Goal: Answer question/provide support: Answer question/provide support

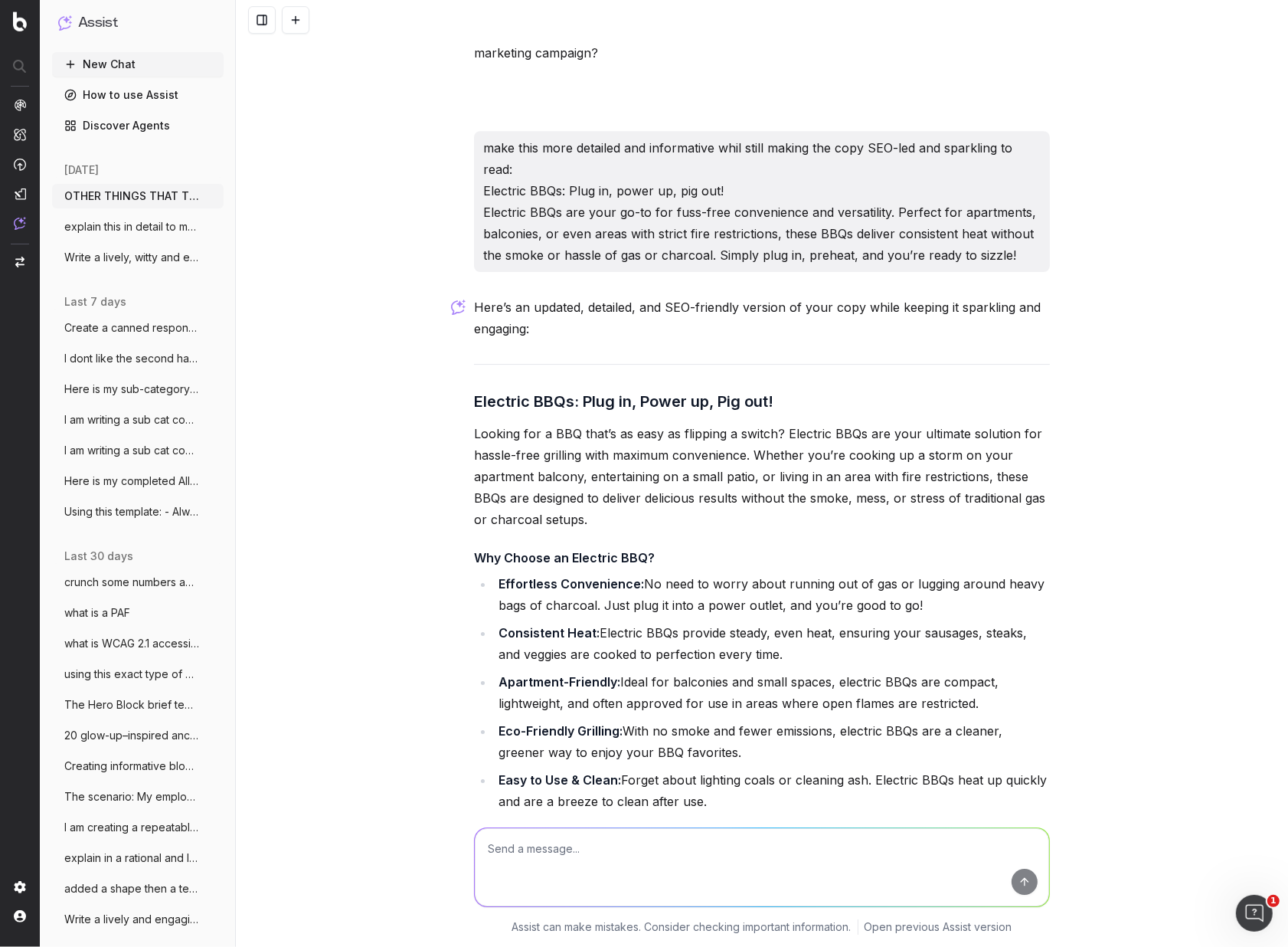
scroll to position [4915, 0]
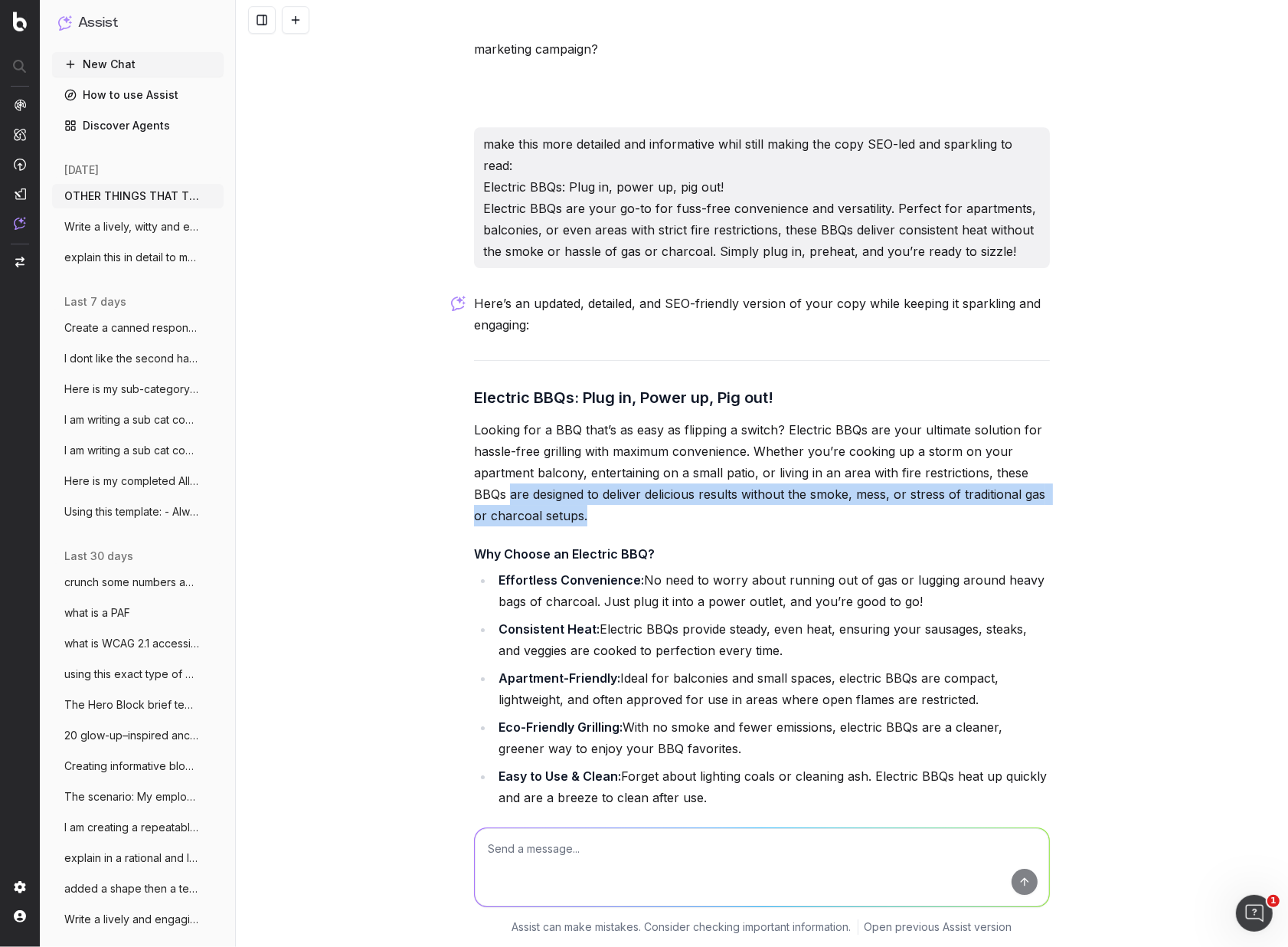
drag, startPoint x: 601, startPoint y: 490, endPoint x: 510, endPoint y: 480, distance: 91.5
click at [510, 480] on p "Looking for a BBQ that’s as easy as flipping a switch? Electric BBQs are your u…" at bounding box center [762, 472] width 576 height 107
copy p "are designed to deliver delicious results without the smoke, mess, or stress of…"
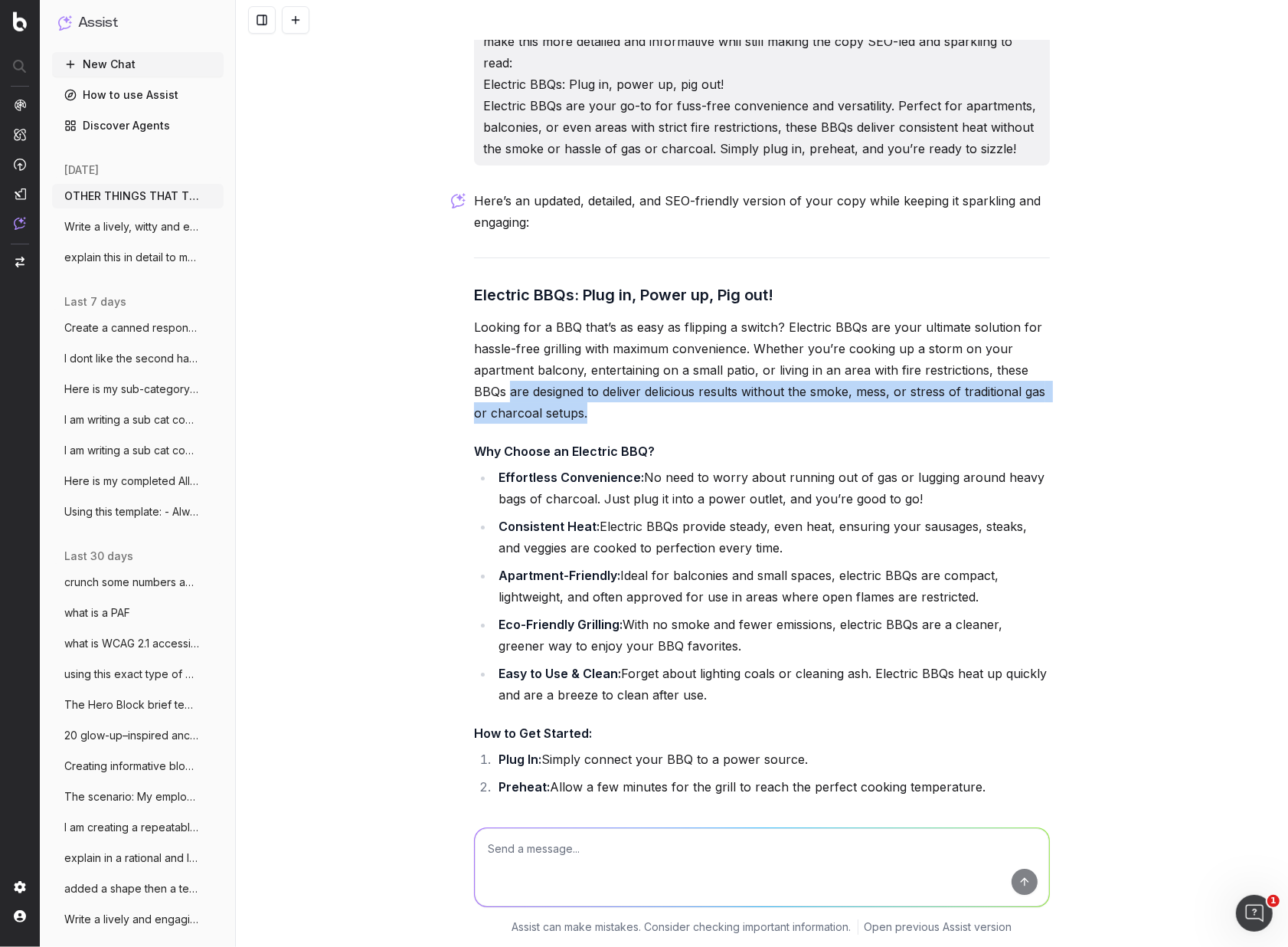
scroll to position [5004, 0]
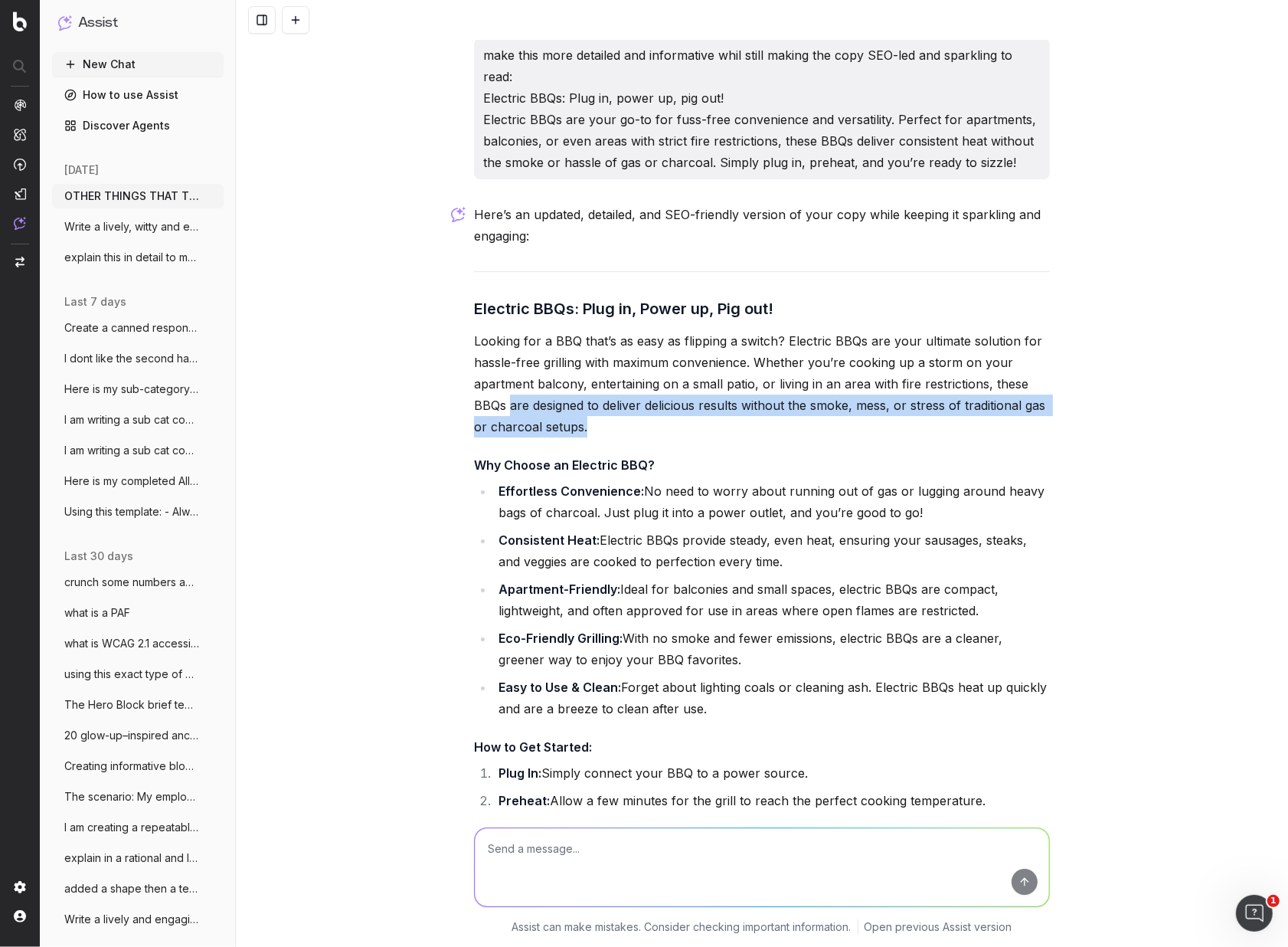
drag, startPoint x: 591, startPoint y: 376, endPoint x: 600, endPoint y: 406, distance: 31.3
click at [591, 377] on p "Looking for a BBQ that’s as easy as flipping a switch? Electric BBQs are your u…" at bounding box center [762, 383] width 576 height 107
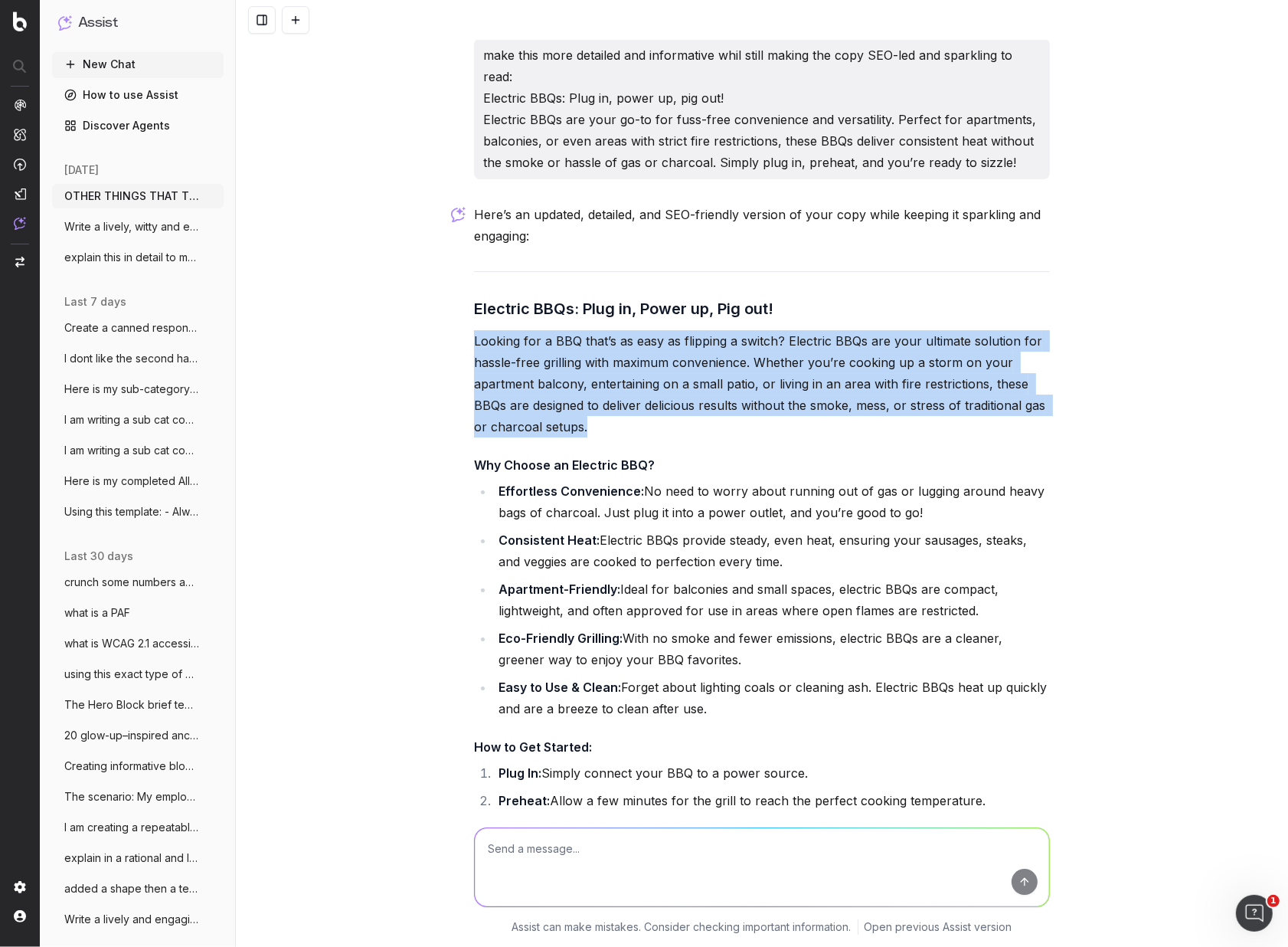
drag, startPoint x: 531, startPoint y: 391, endPoint x: 461, endPoint y: 322, distance: 98.3
click at [462, 322] on div "OTHER THINGS THAT TIE IN WITH THIS AUSSIE SETTING: mozzie spray, and backyard c…" at bounding box center [763, 473] width 1053 height 947
copy p "Looking for a BBQ that’s as easy as flipping a switch? Electric BBQs are your u…"
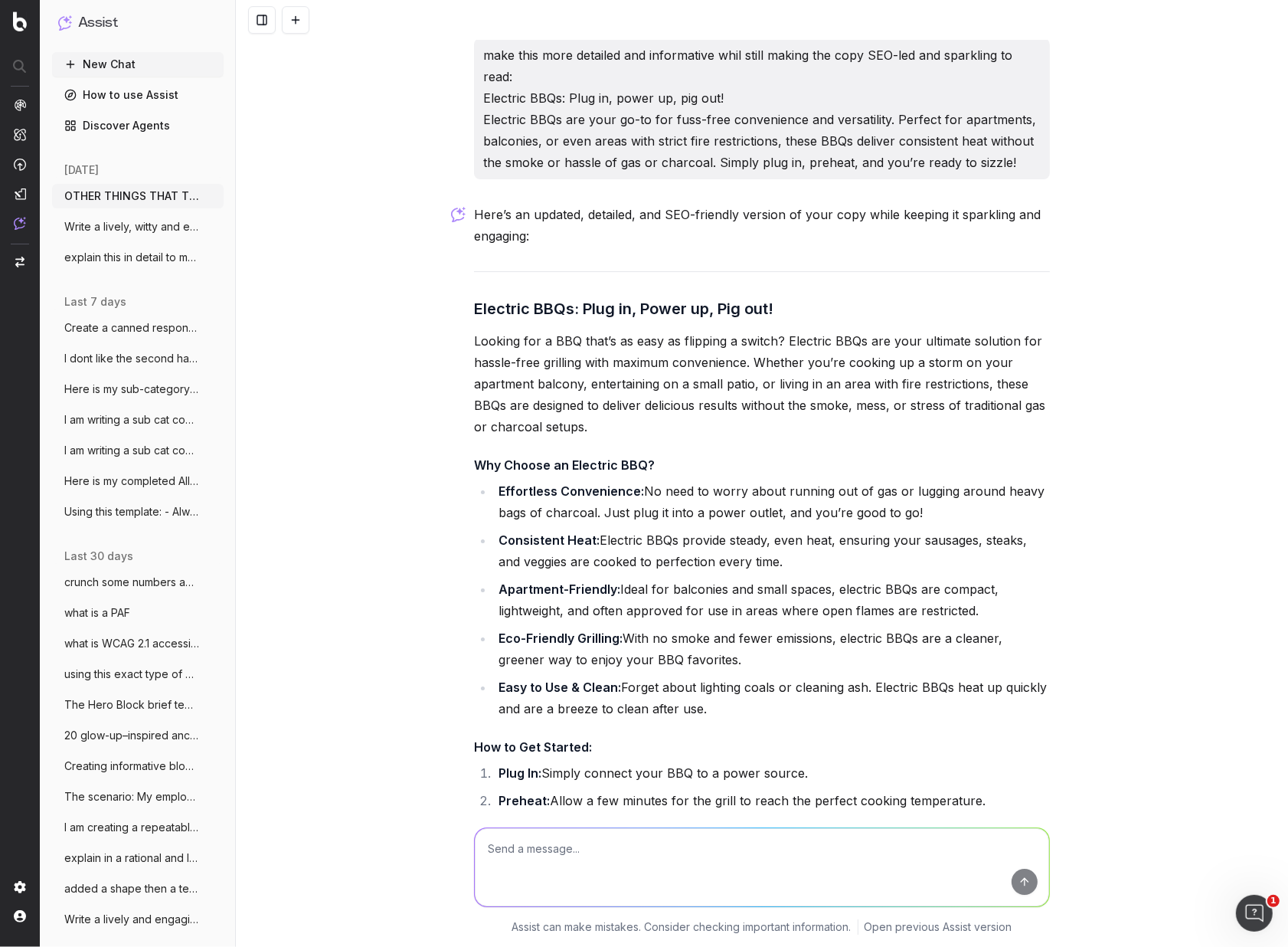
click at [530, 858] on textarea at bounding box center [762, 867] width 574 height 78
paste textarea "Looking for a BBQ that’s as easy as flipping a switch? Electric BBQs are your u…"
type textarea "add with more helpful info and detail - while keeping the tone sparklin and wit…"
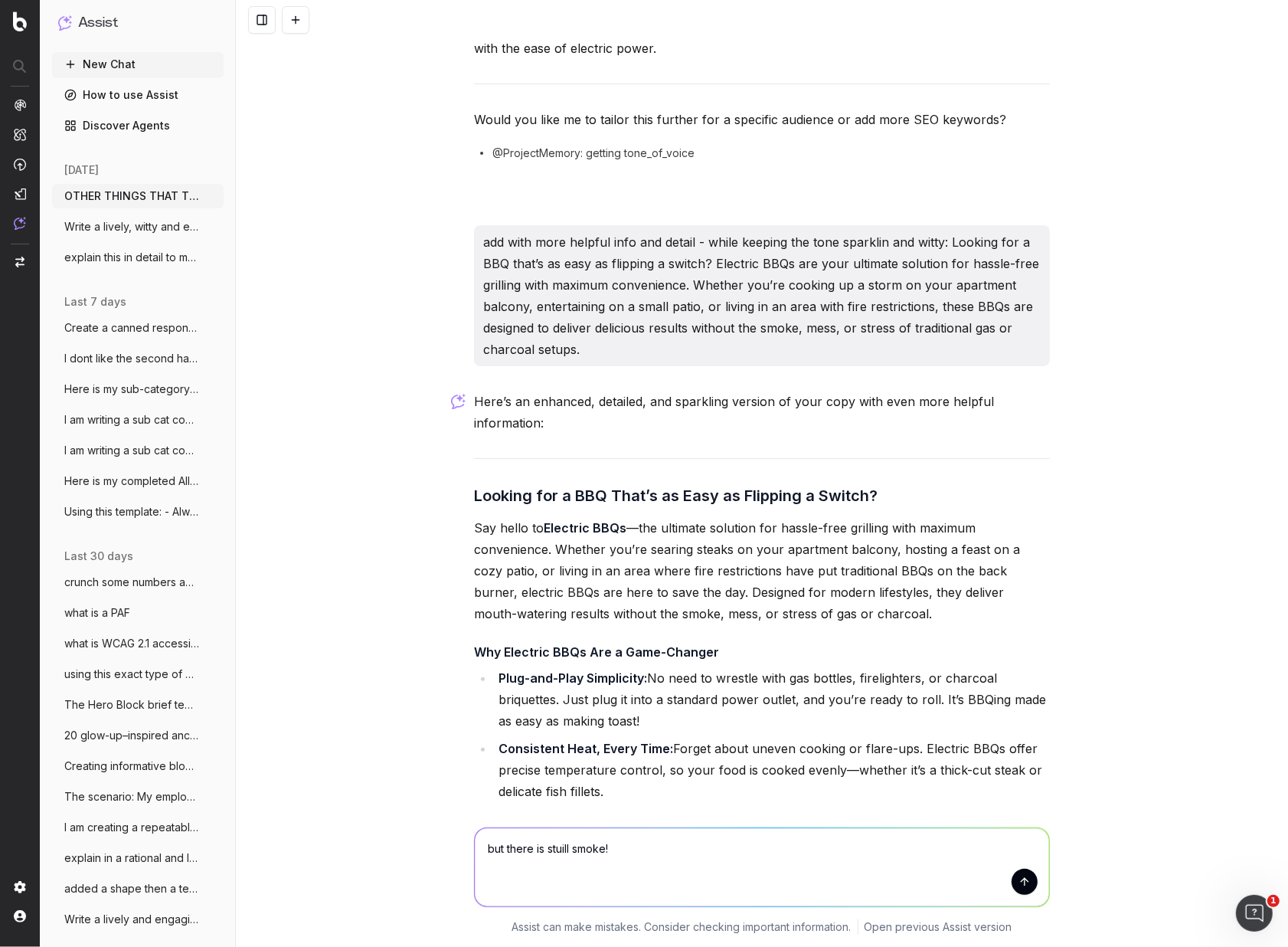
scroll to position [5894, 0]
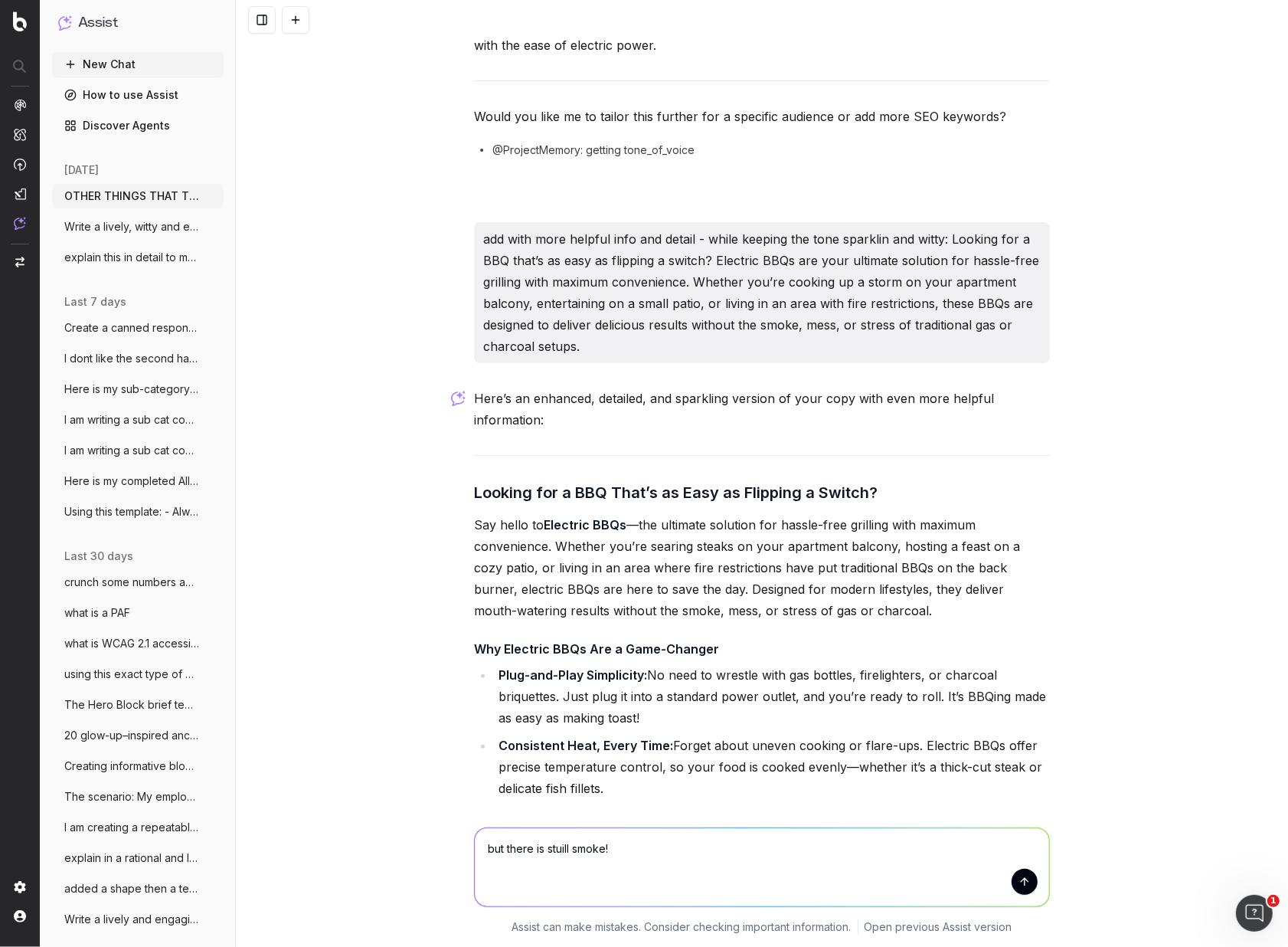
type textarea "but there is stuill smoke!"
click at [1027, 886] on button "submit" at bounding box center [1024, 881] width 26 height 26
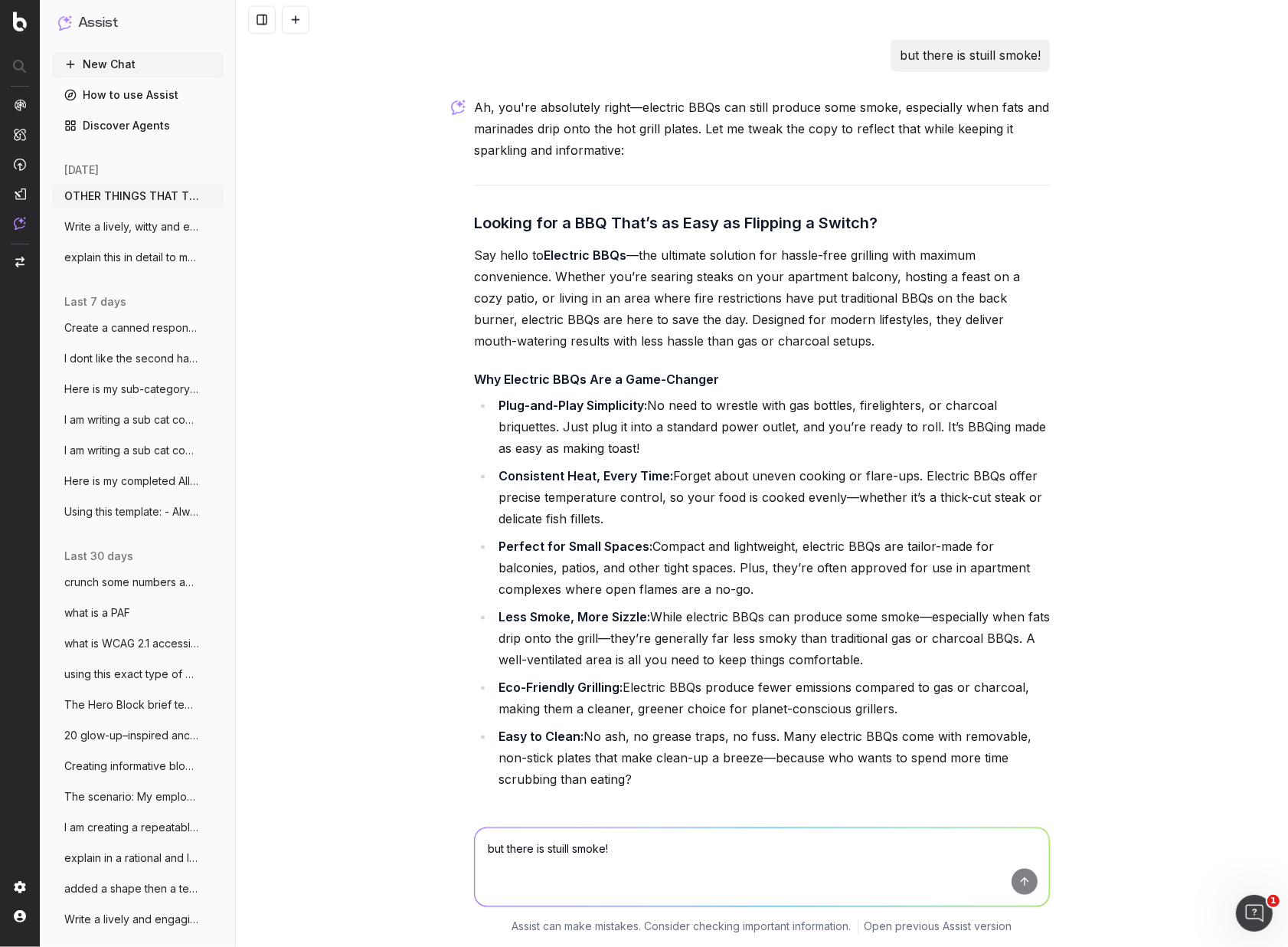
scroll to position [7835, 0]
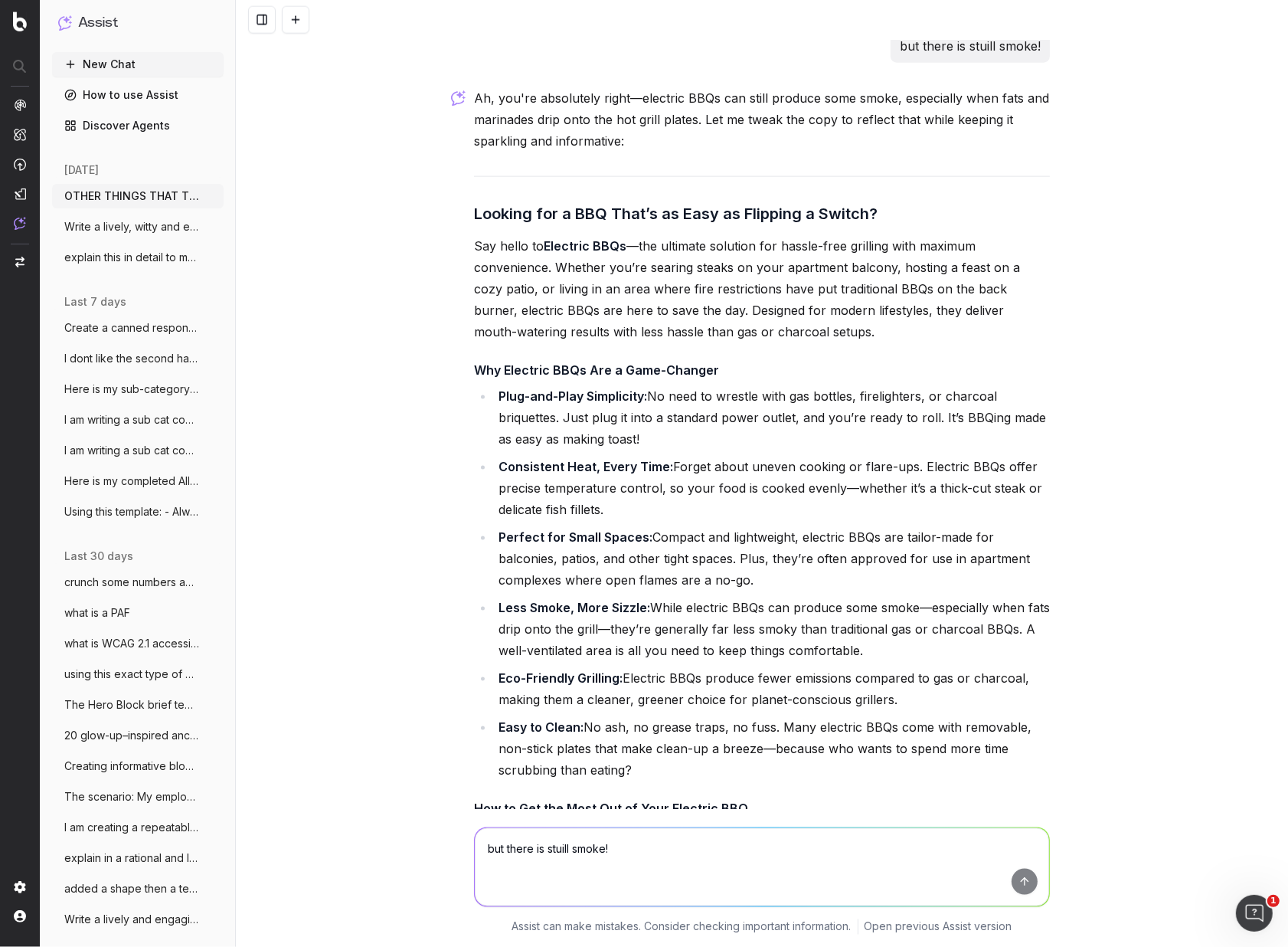
drag, startPoint x: 644, startPoint y: 682, endPoint x: 446, endPoint y: 193, distance: 527.6
click at [448, 191] on div "OTHER THINGS THAT TIE IN WITH THIS AUSSIE SETTING: mozzie spray, and backyard c…" at bounding box center [763, 473] width 1053 height 947
copy div "Loremip dol s AME Cons’a el Sedd ei Temporin u Labore? Etd magna al Enimadmi VE…"
